Goal: Find specific page/section: Find specific page/section

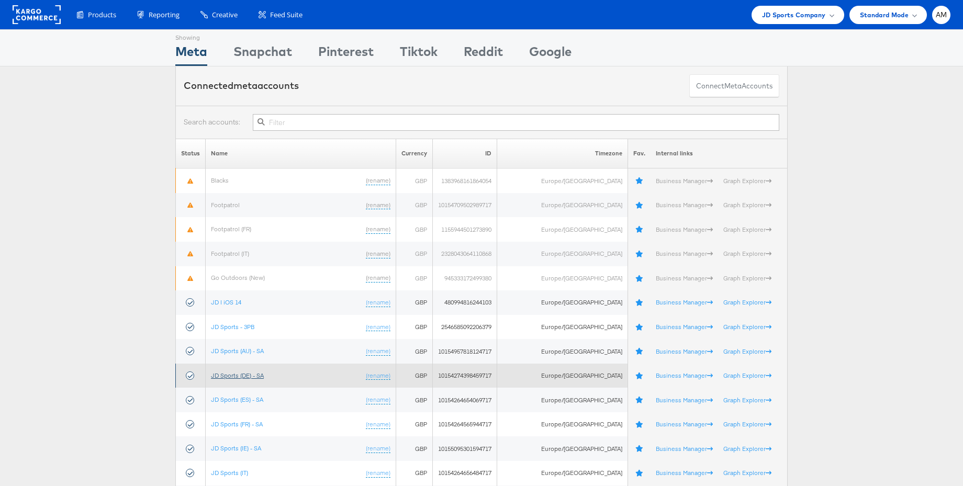
click at [241, 373] on link "JD Sports (DE) - SA" at bounding box center [237, 376] width 53 height 8
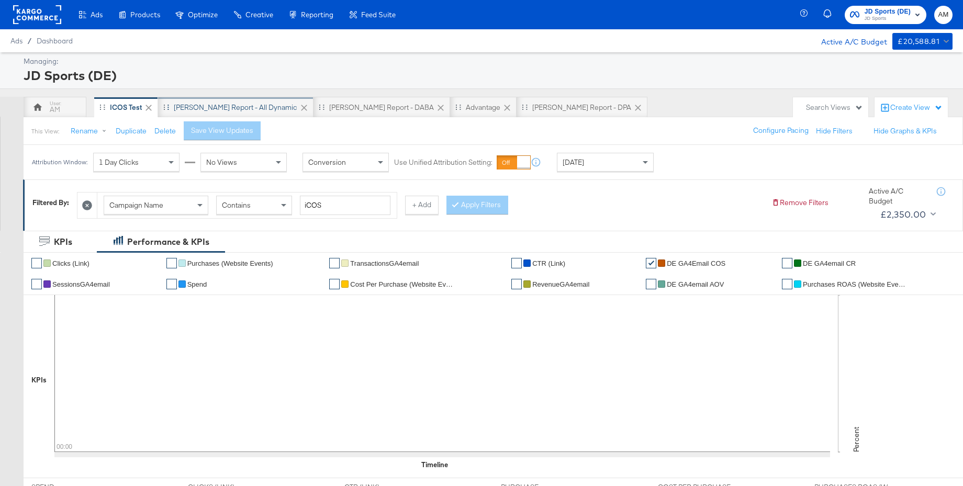
click at [235, 101] on div "[PERSON_NAME] Report - All Dynamic" at bounding box center [236, 107] width 156 height 21
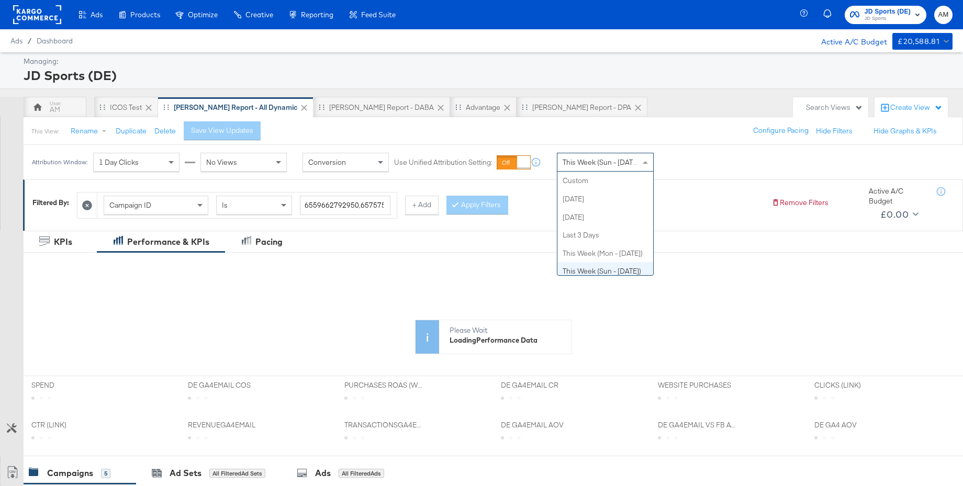
click at [600, 167] on span "This Week (Sun - Today)" at bounding box center [602, 162] width 79 height 9
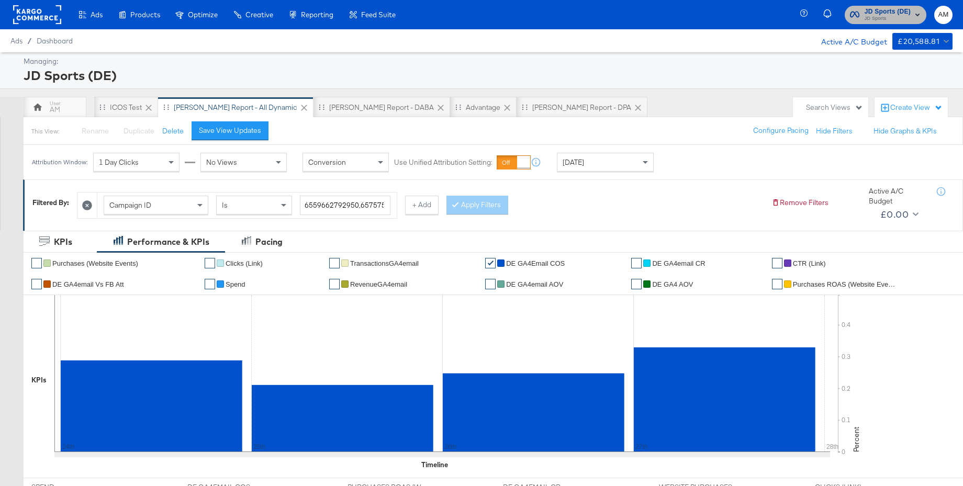
click at [882, 19] on span "JD Sports" at bounding box center [888, 19] width 46 height 8
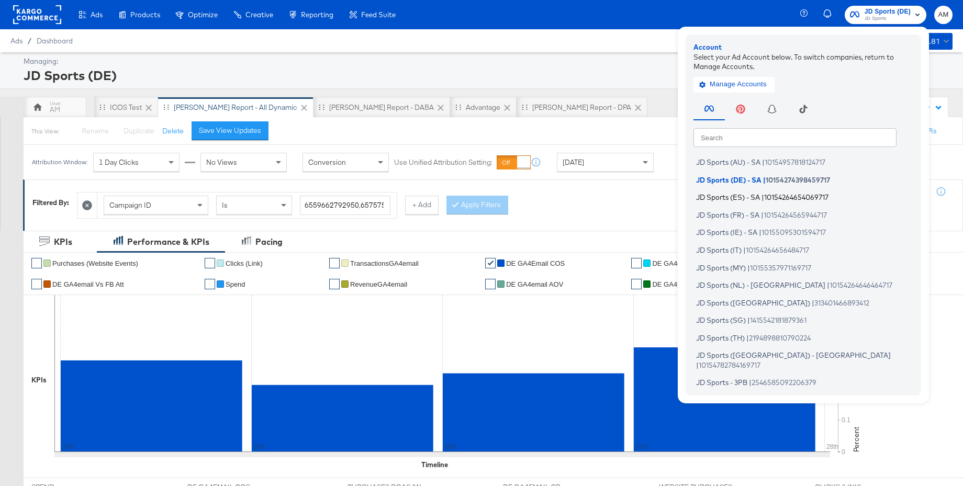
click at [738, 198] on span "JD Sports (ES) - SA" at bounding box center [728, 197] width 64 height 8
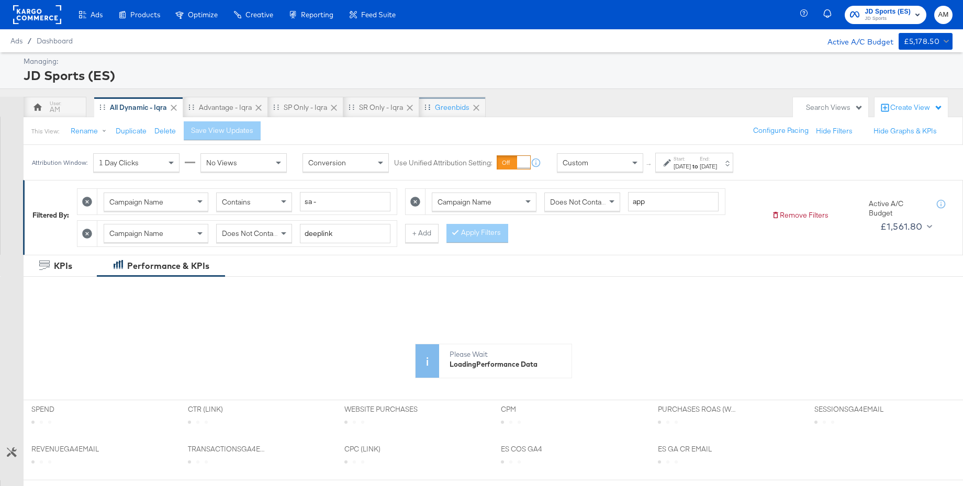
click at [458, 106] on div "Greenbids" at bounding box center [452, 108] width 35 height 10
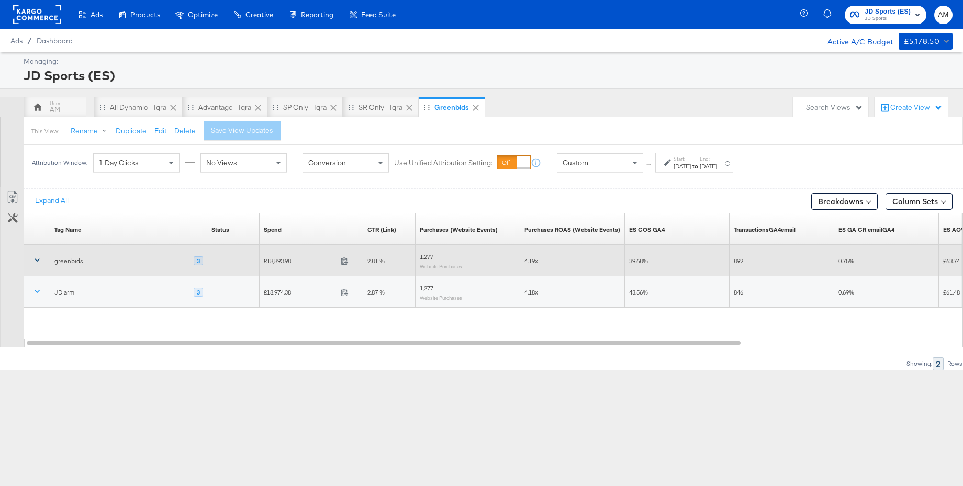
click at [35, 260] on icon at bounding box center [37, 260] width 10 height 10
